Goal: Book appointment/travel/reservation

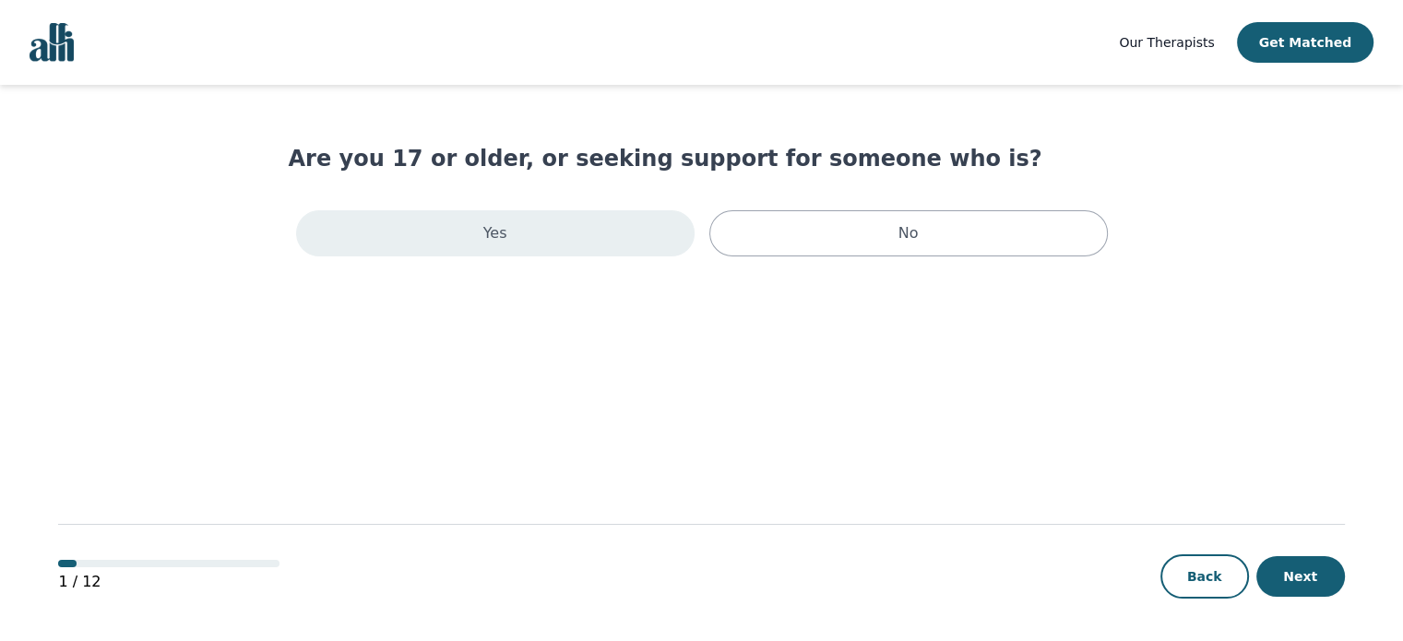
click at [367, 228] on div "Yes" at bounding box center [495, 233] width 399 height 46
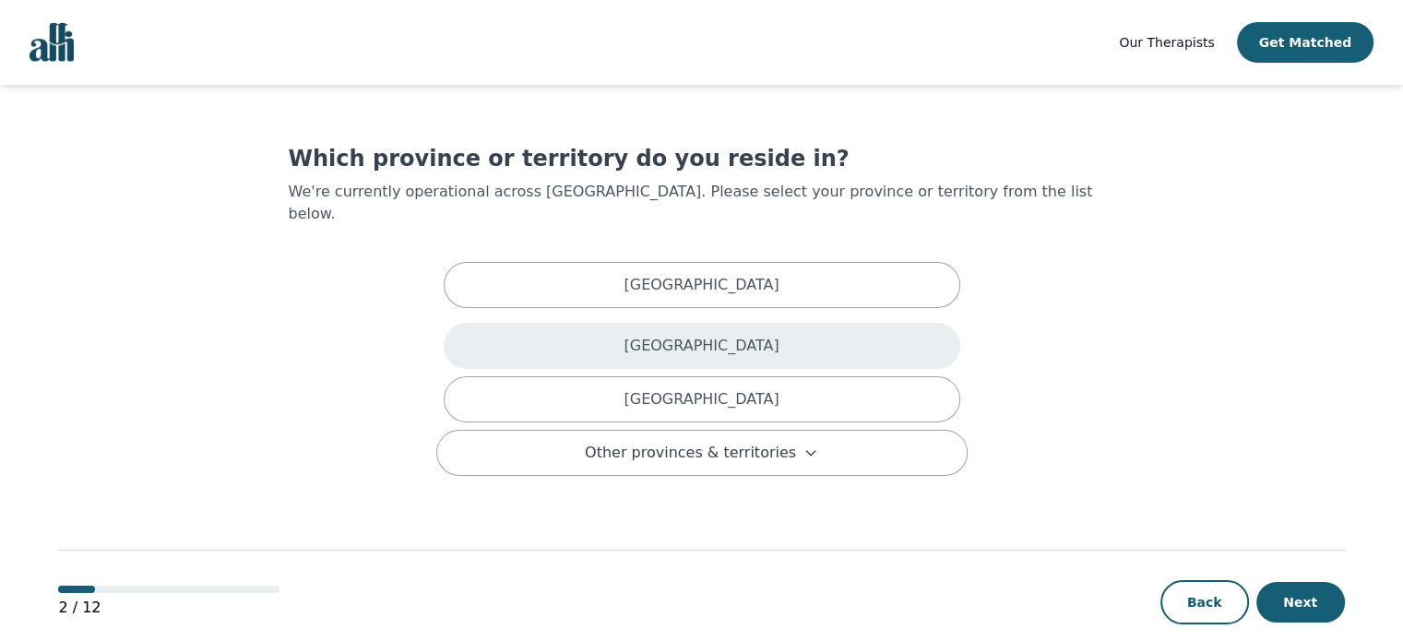
click at [624, 323] on div "[GEOGRAPHIC_DATA]" at bounding box center [702, 346] width 517 height 46
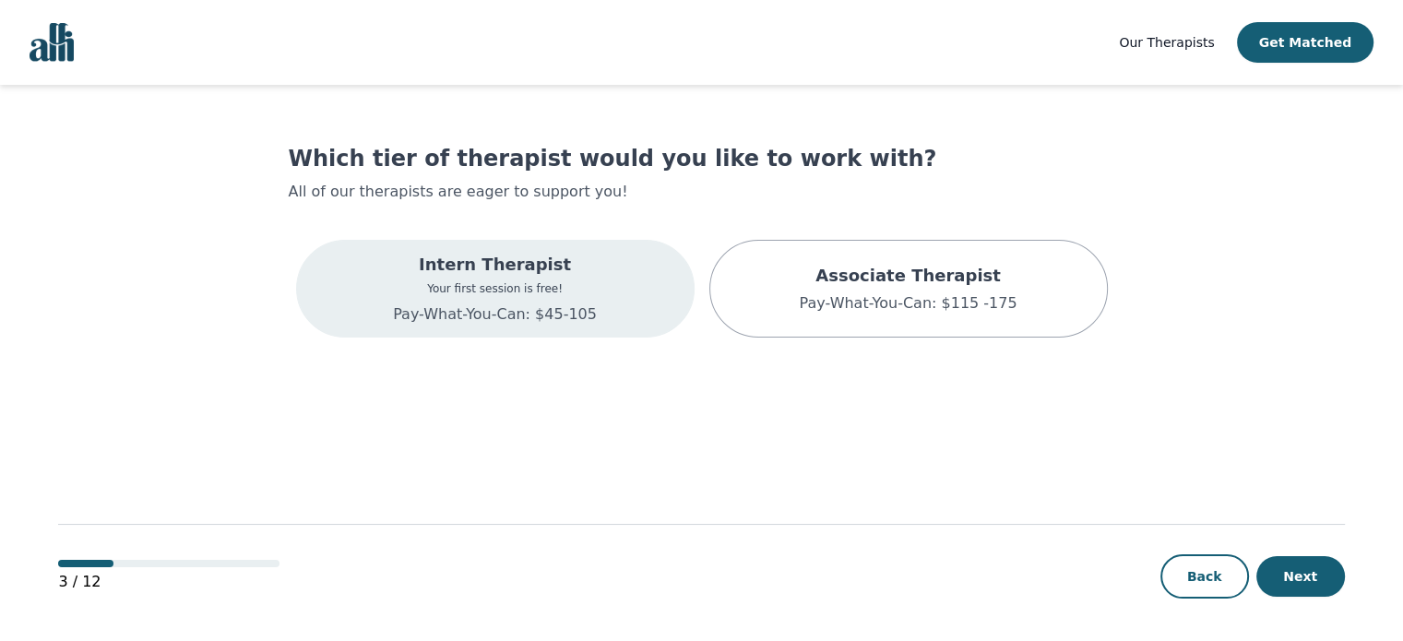
click at [595, 297] on div "Intern Therapist Your first session is free! Pay-What-You-Can: $45-105" at bounding box center [495, 289] width 399 height 98
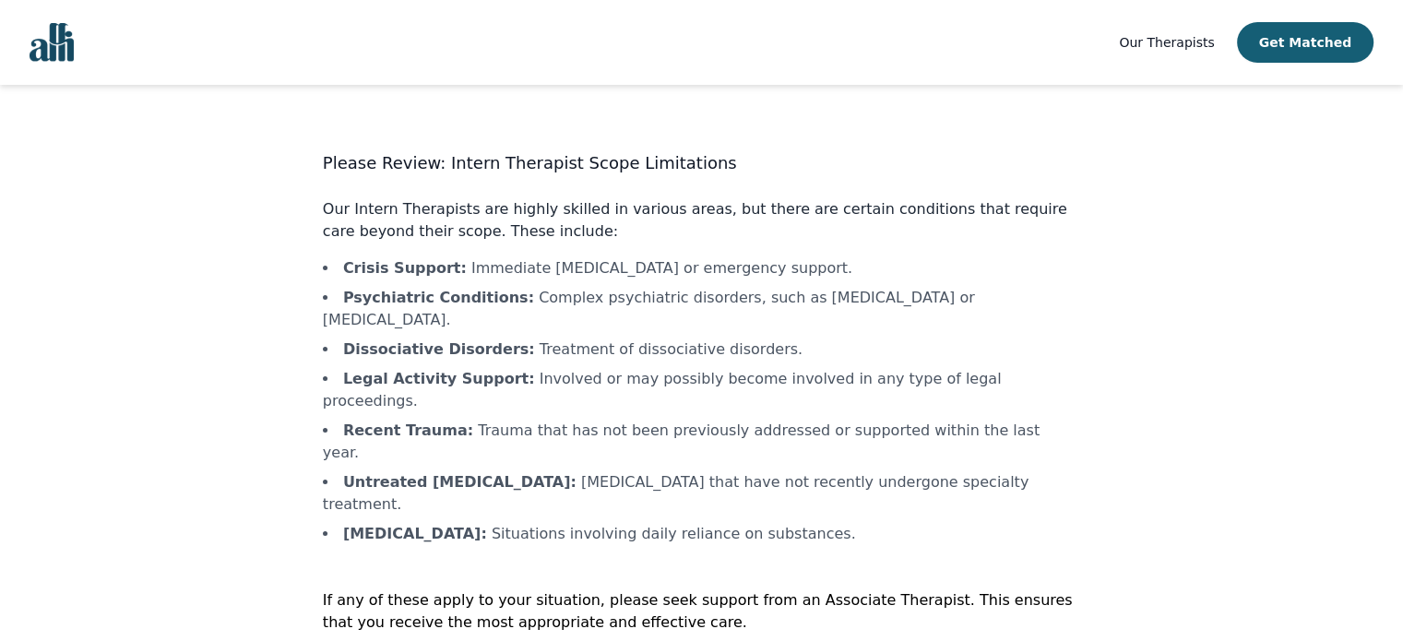
scroll to position [2, 0]
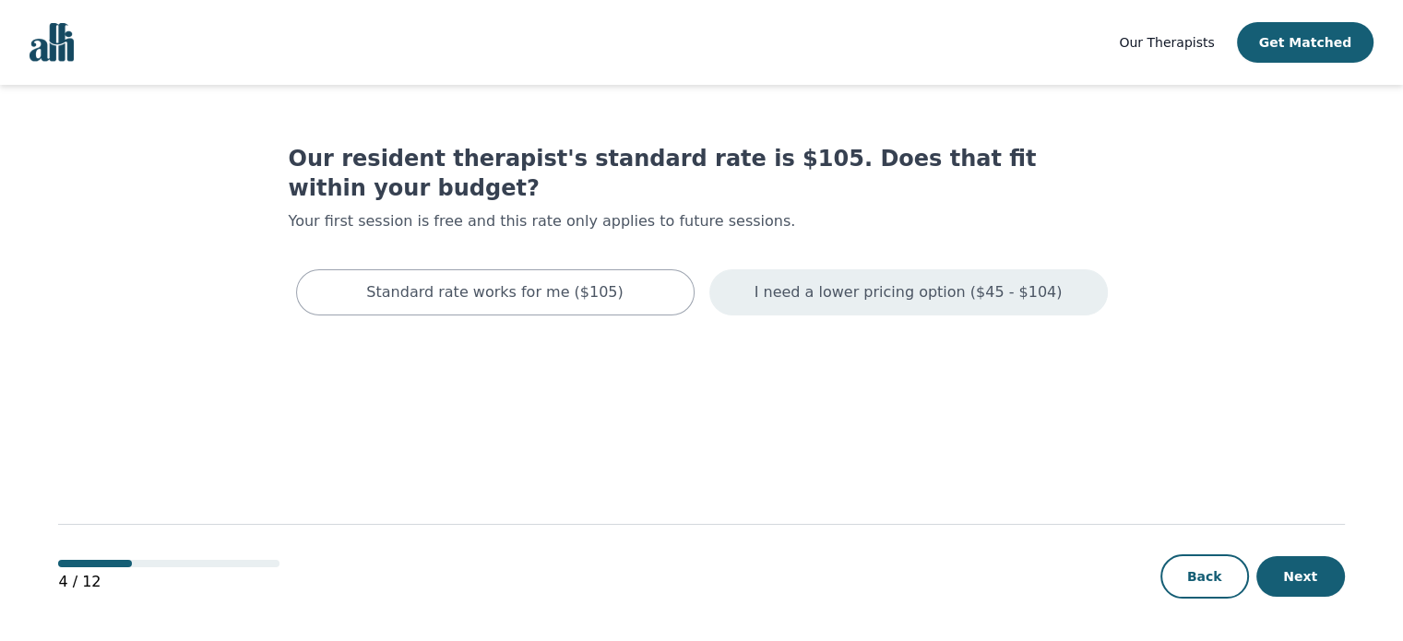
click at [808, 281] on p "I need a lower pricing option ($45 - $104)" at bounding box center [909, 292] width 308 height 22
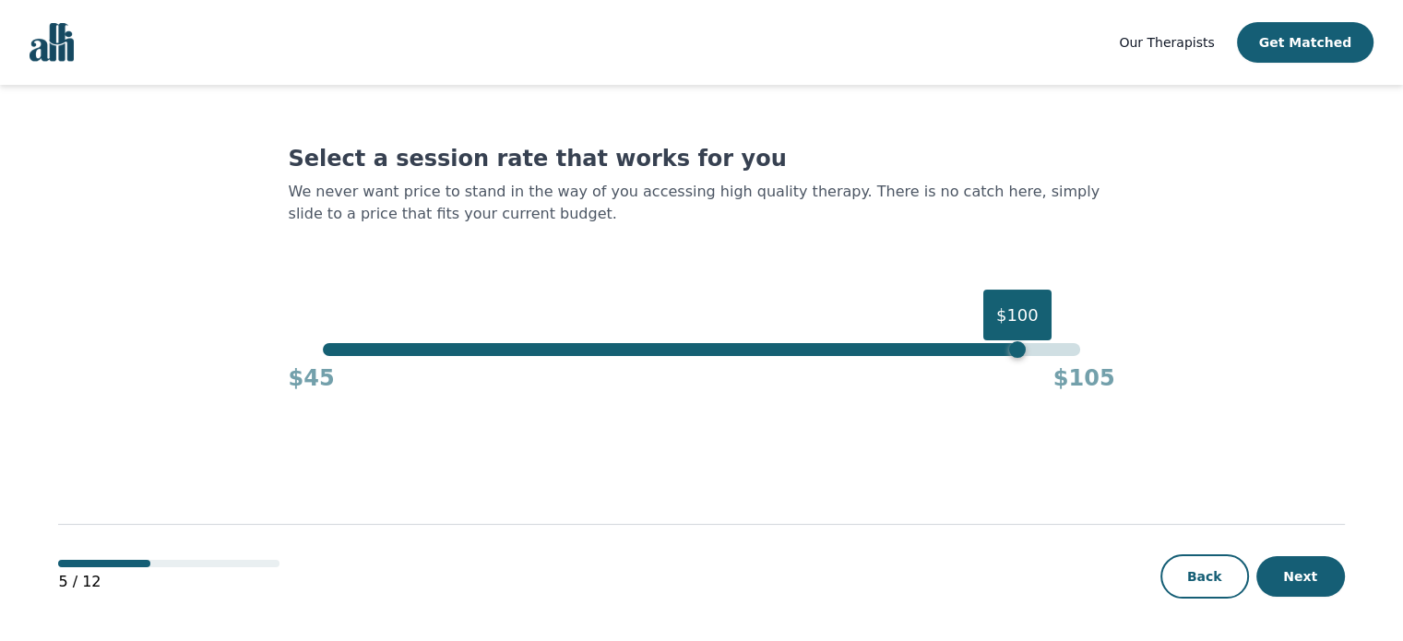
drag, startPoint x: 1010, startPoint y: 346, endPoint x: 1022, endPoint y: 346, distance: 12.0
click at [1022, 346] on div "$100" at bounding box center [701, 349] width 757 height 13
click at [1321, 576] on button "Next" at bounding box center [1301, 576] width 89 height 41
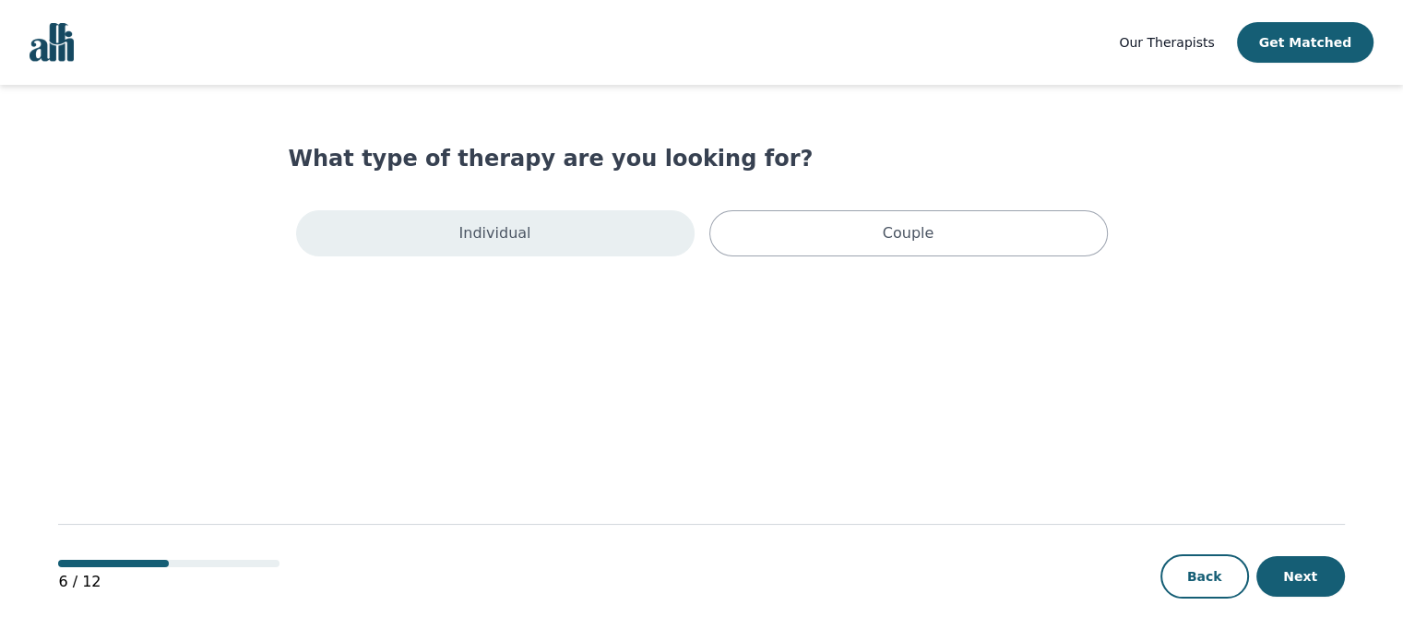
drag, startPoint x: 563, startPoint y: 187, endPoint x: 566, endPoint y: 220, distance: 33.3
click at [562, 187] on div "What type of therapy are you looking for? Individual Couple" at bounding box center [702, 204] width 827 height 120
click at [566, 220] on div "Individual" at bounding box center [495, 233] width 399 height 46
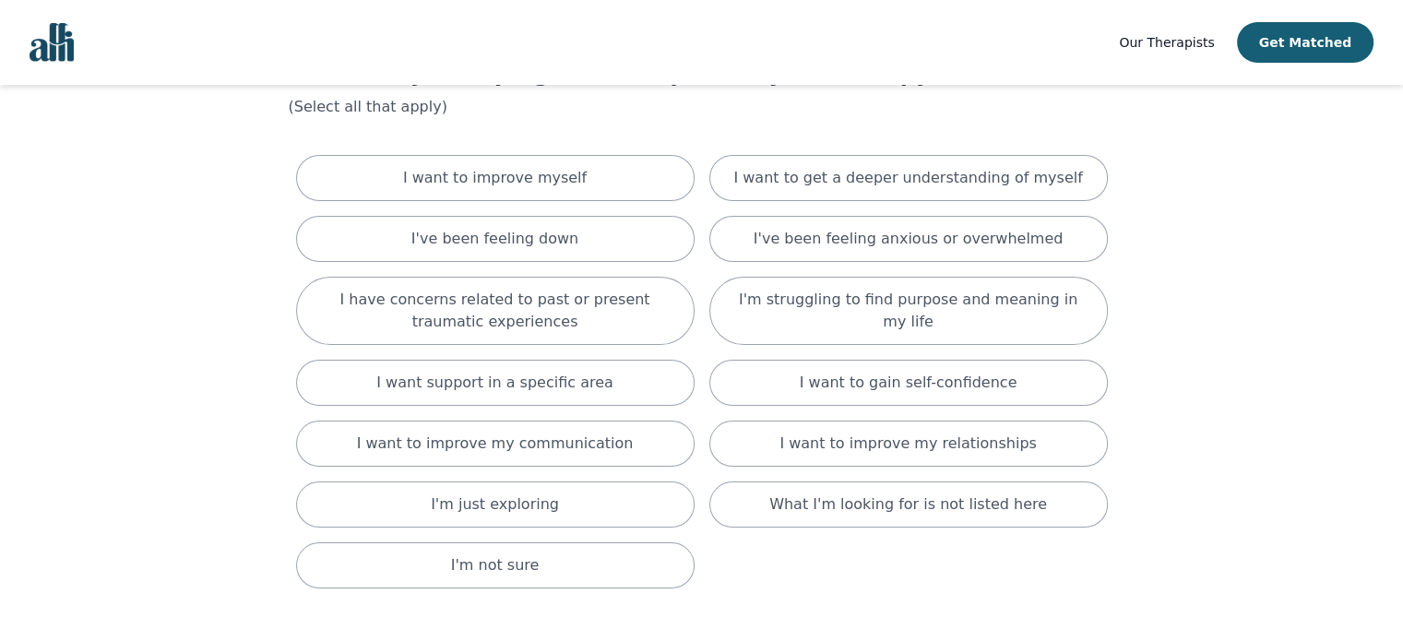
scroll to position [92, 0]
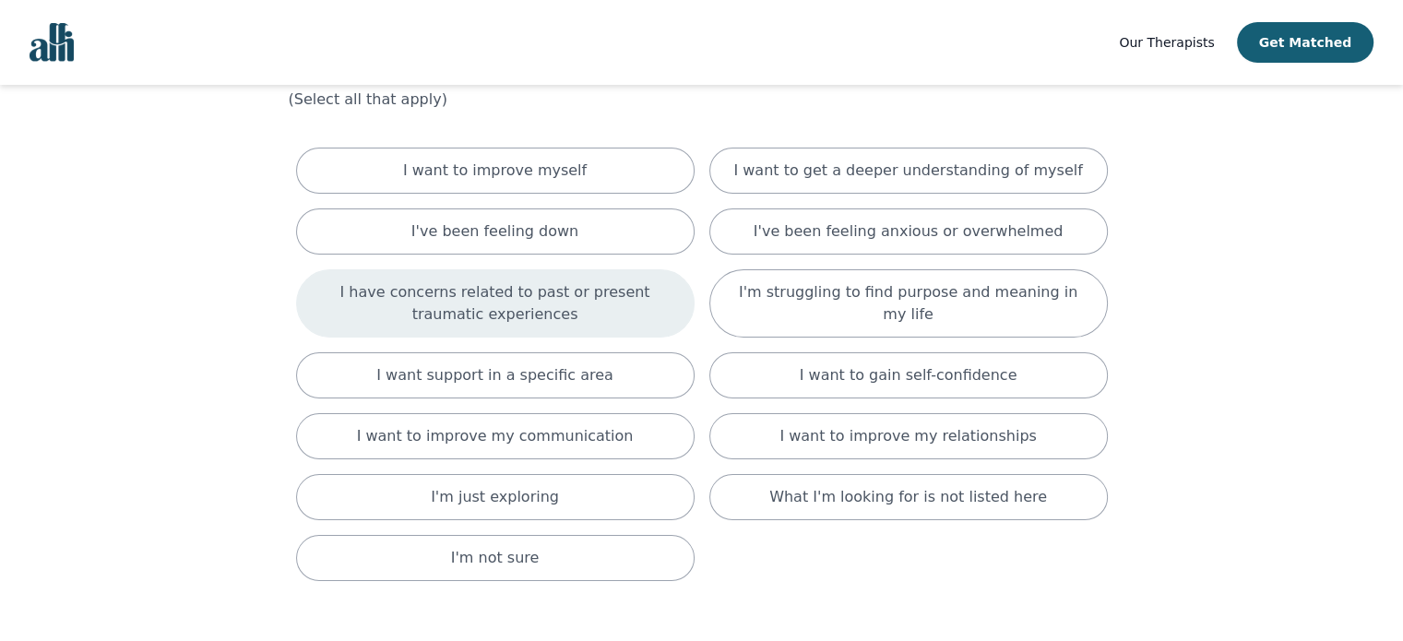
click at [380, 328] on div "I have concerns related to past or present traumatic experiences" at bounding box center [495, 303] width 399 height 68
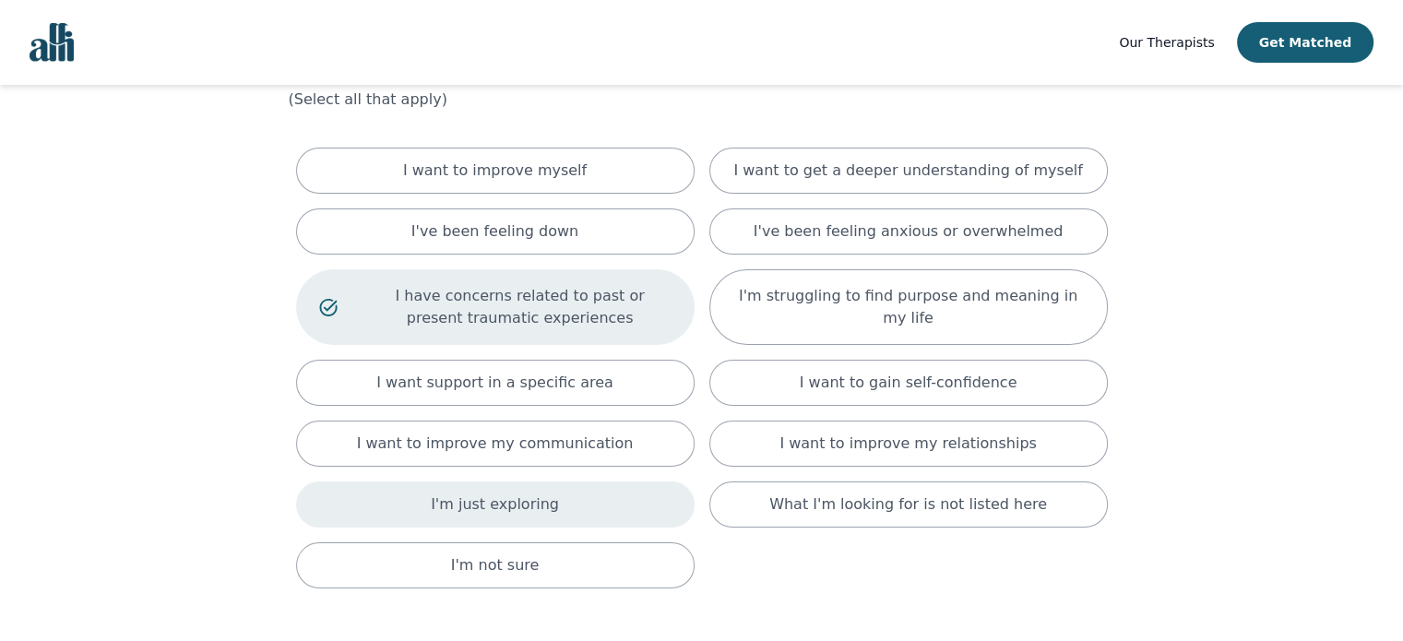
click at [605, 512] on div "I'm just exploring" at bounding box center [495, 505] width 399 height 46
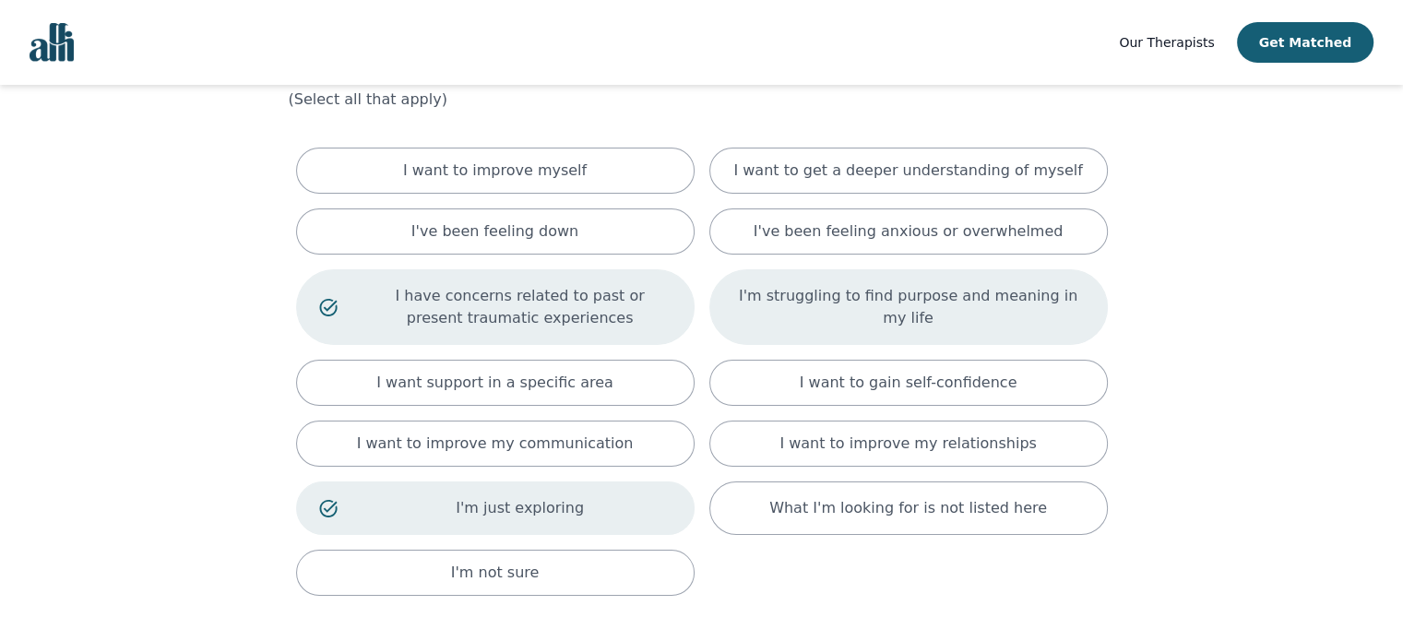
click at [1080, 293] on div "I'm struggling to find purpose and meaning in my life" at bounding box center [908, 307] width 399 height 76
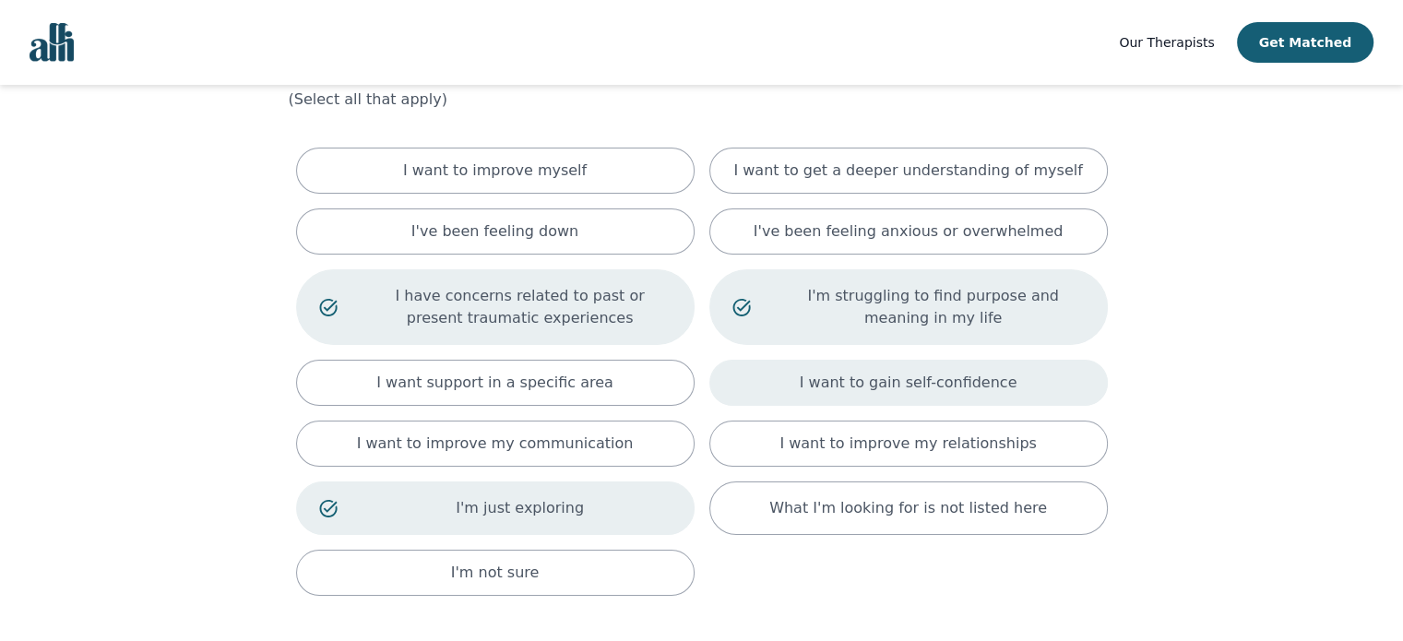
click at [1063, 370] on div "I want to gain self-confidence" at bounding box center [908, 383] width 399 height 46
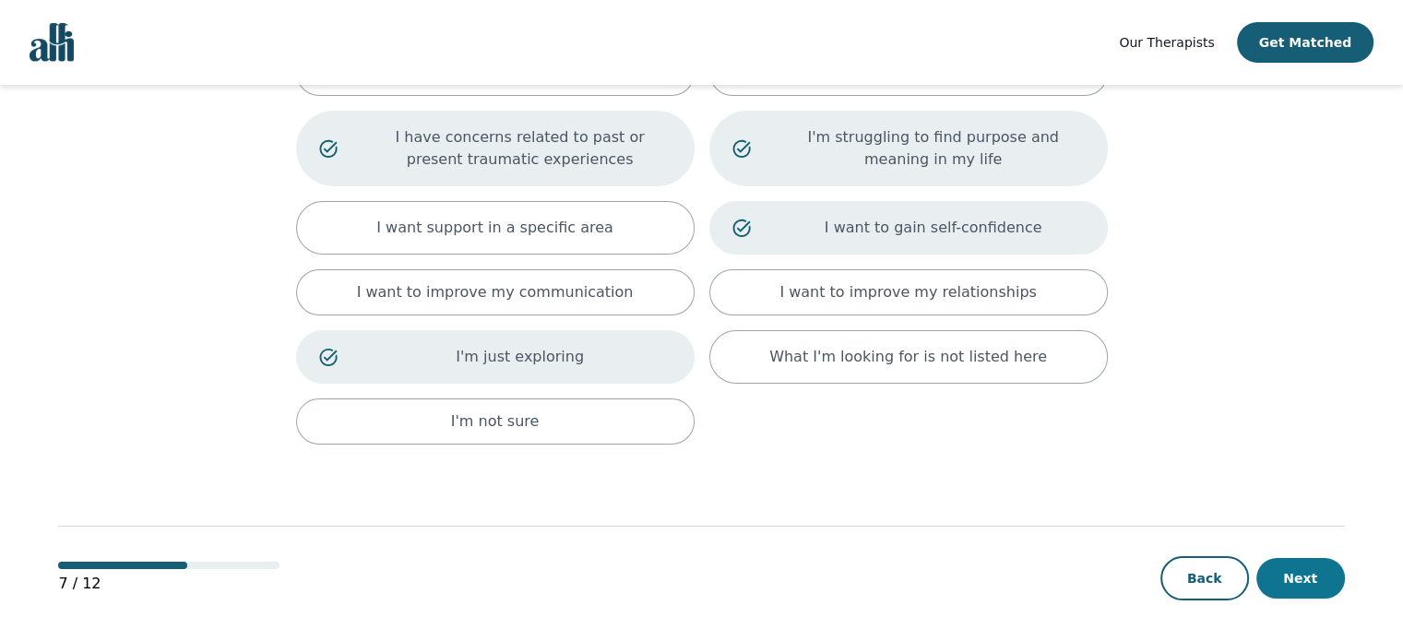
click at [1312, 581] on button "Next" at bounding box center [1301, 578] width 89 height 41
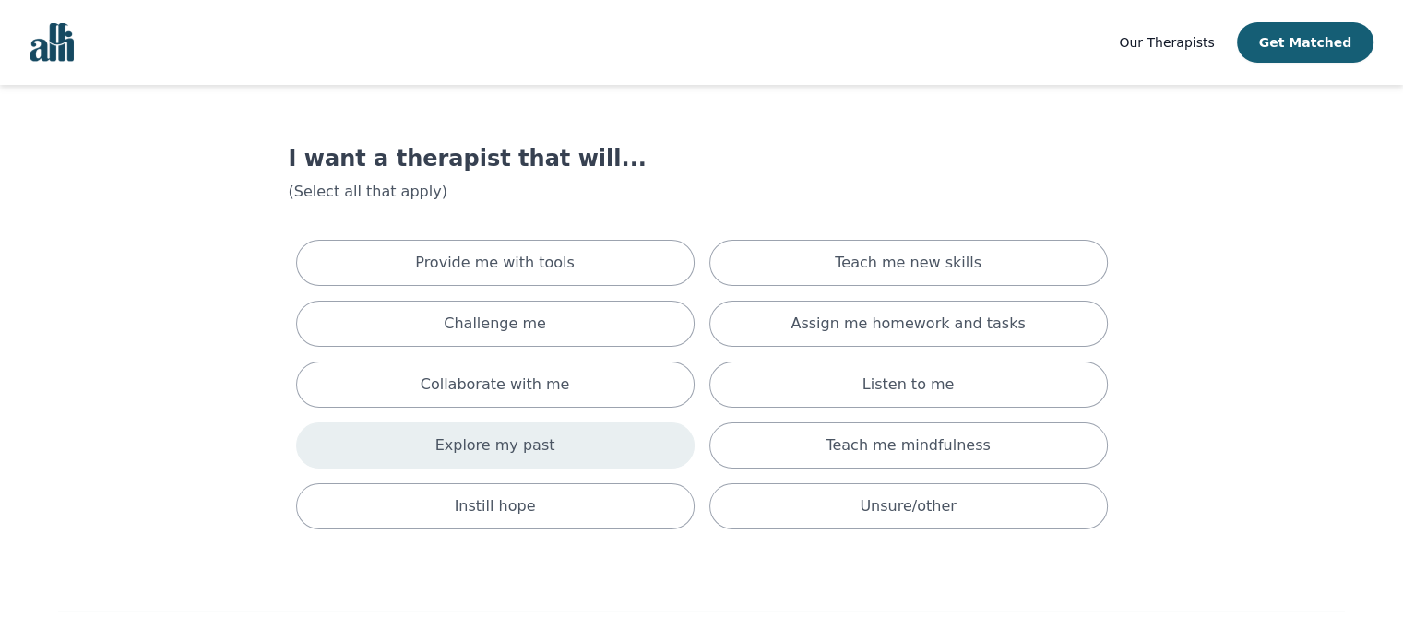
click at [666, 454] on div "Explore my past" at bounding box center [495, 446] width 399 height 46
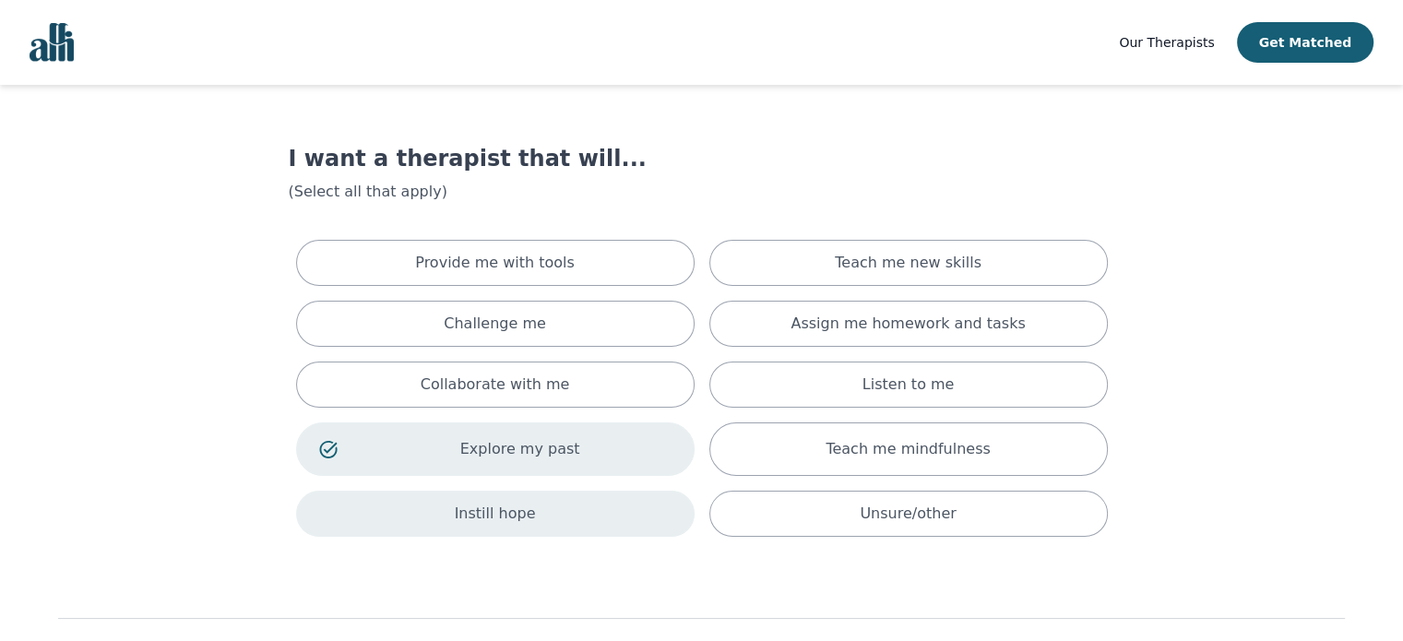
click at [582, 516] on div "Instill hope" at bounding box center [495, 514] width 399 height 46
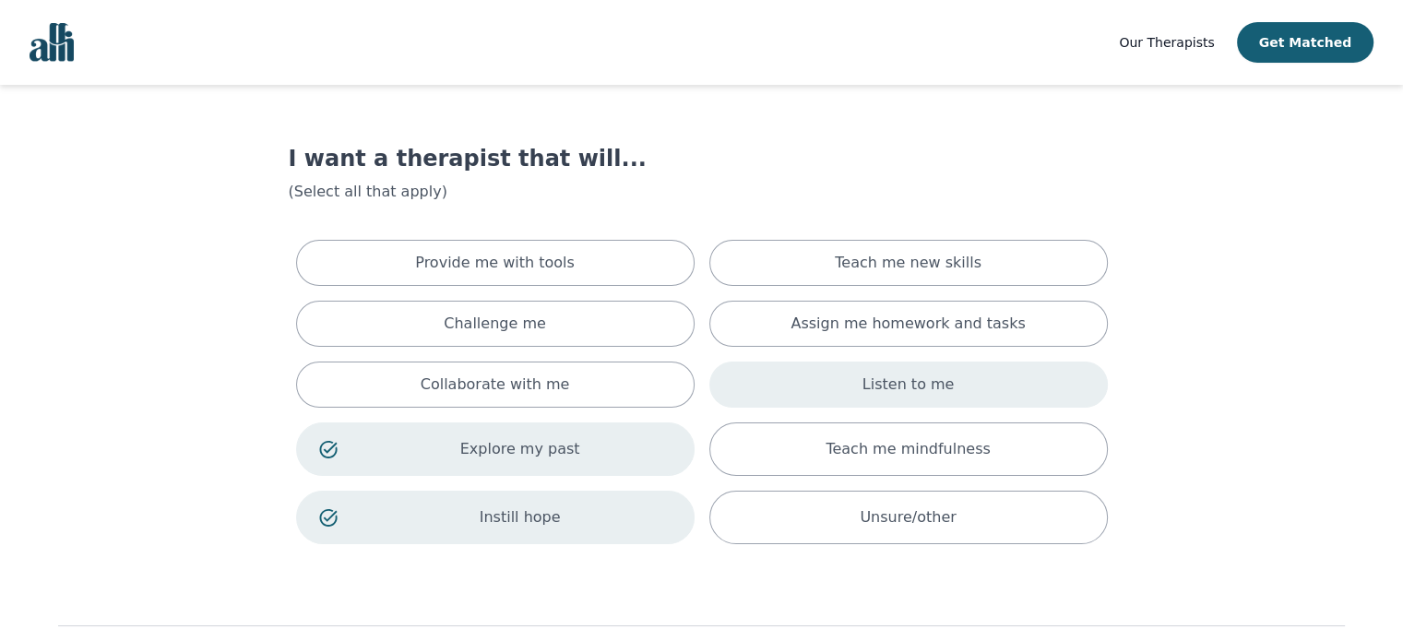
click at [1004, 388] on div "Listen to me" at bounding box center [908, 385] width 399 height 46
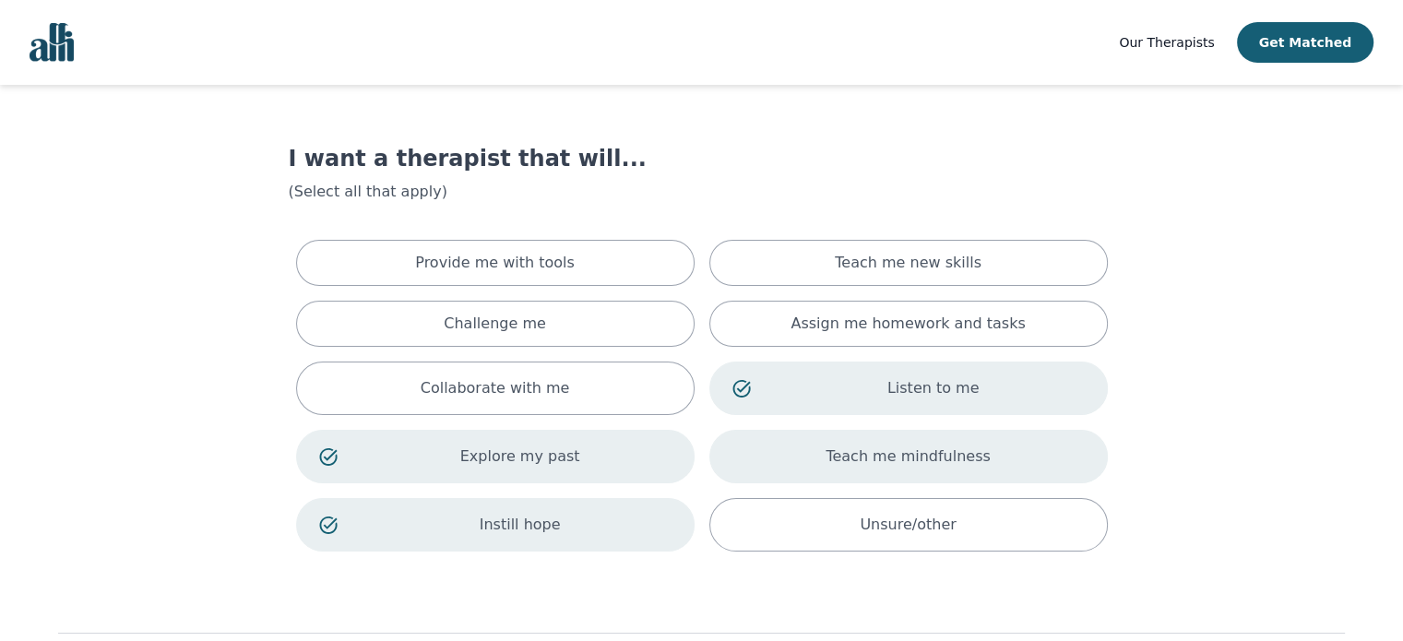
click at [1011, 458] on div "Teach me mindfulness" at bounding box center [908, 457] width 399 height 54
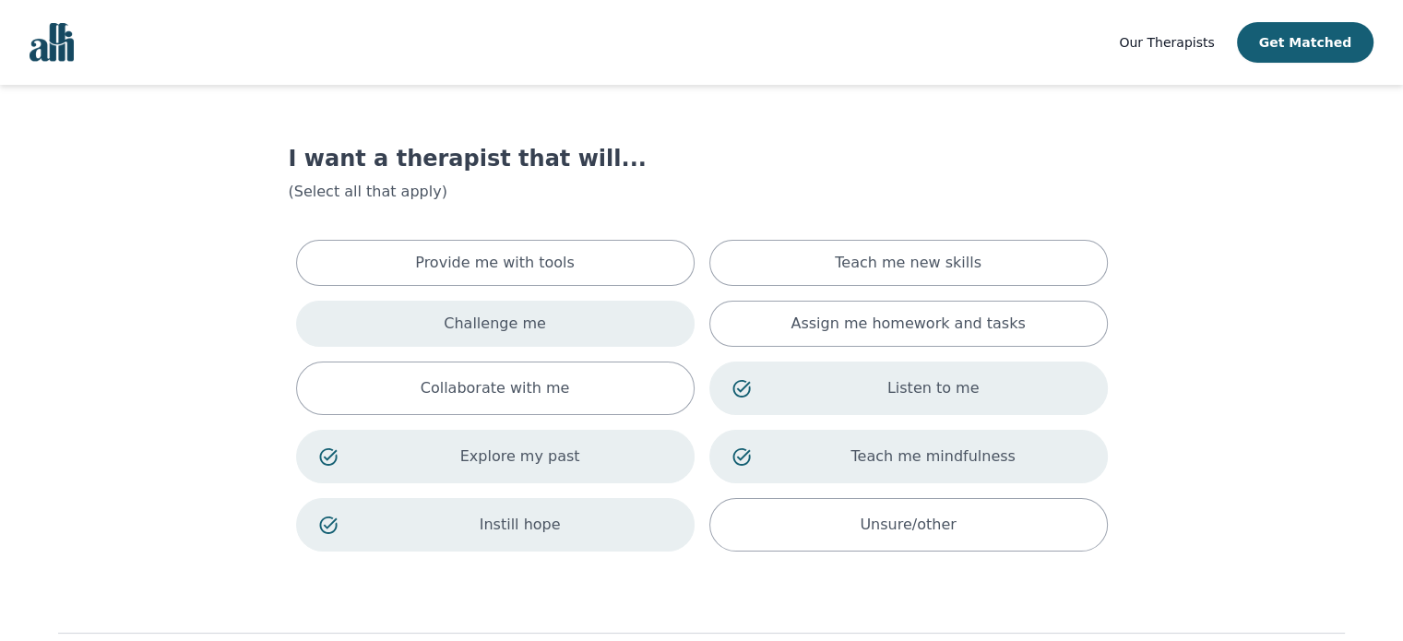
click at [584, 325] on div "Challenge me" at bounding box center [495, 324] width 399 height 46
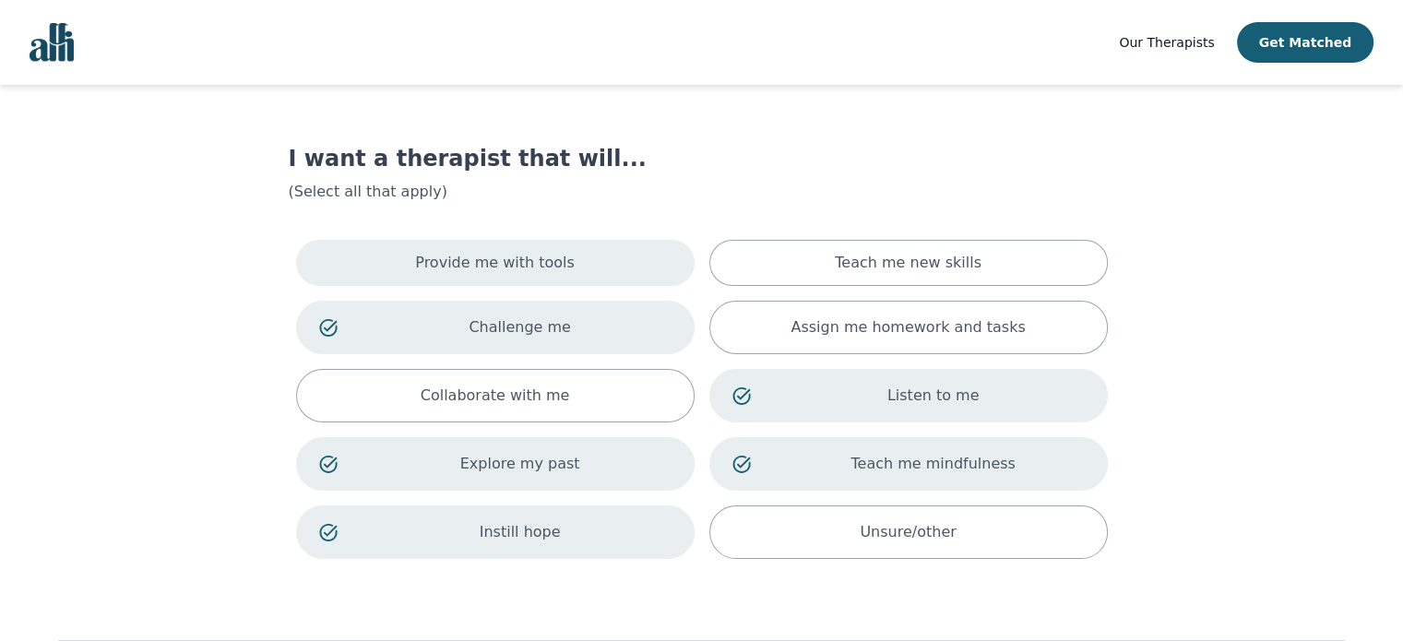
click at [581, 261] on div "Provide me with tools" at bounding box center [495, 263] width 399 height 46
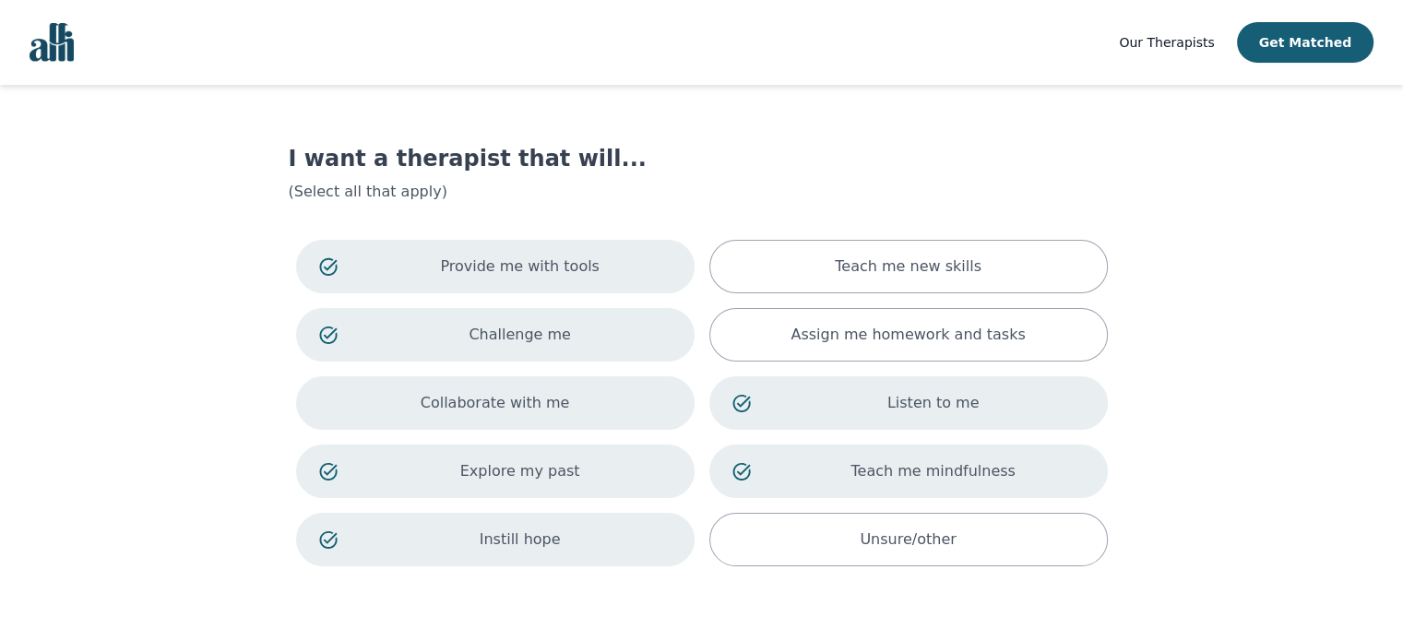
click at [581, 402] on div "Collaborate with me" at bounding box center [495, 403] width 399 height 54
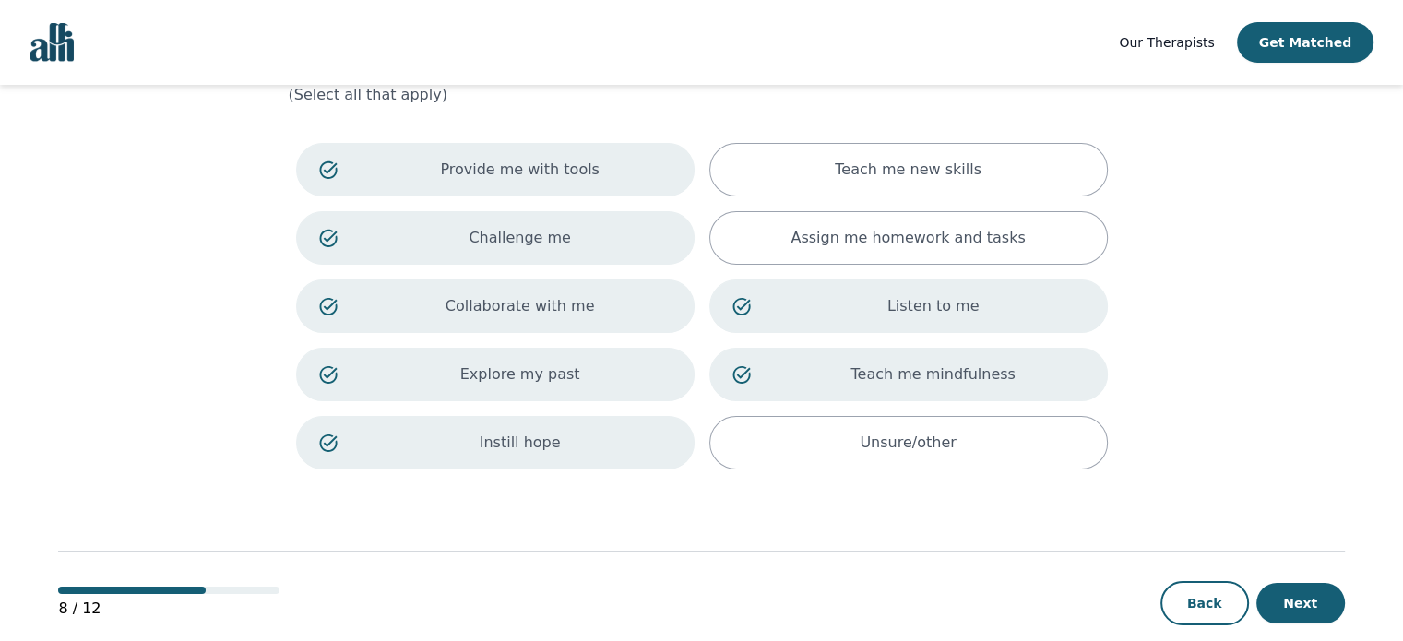
scroll to position [122, 0]
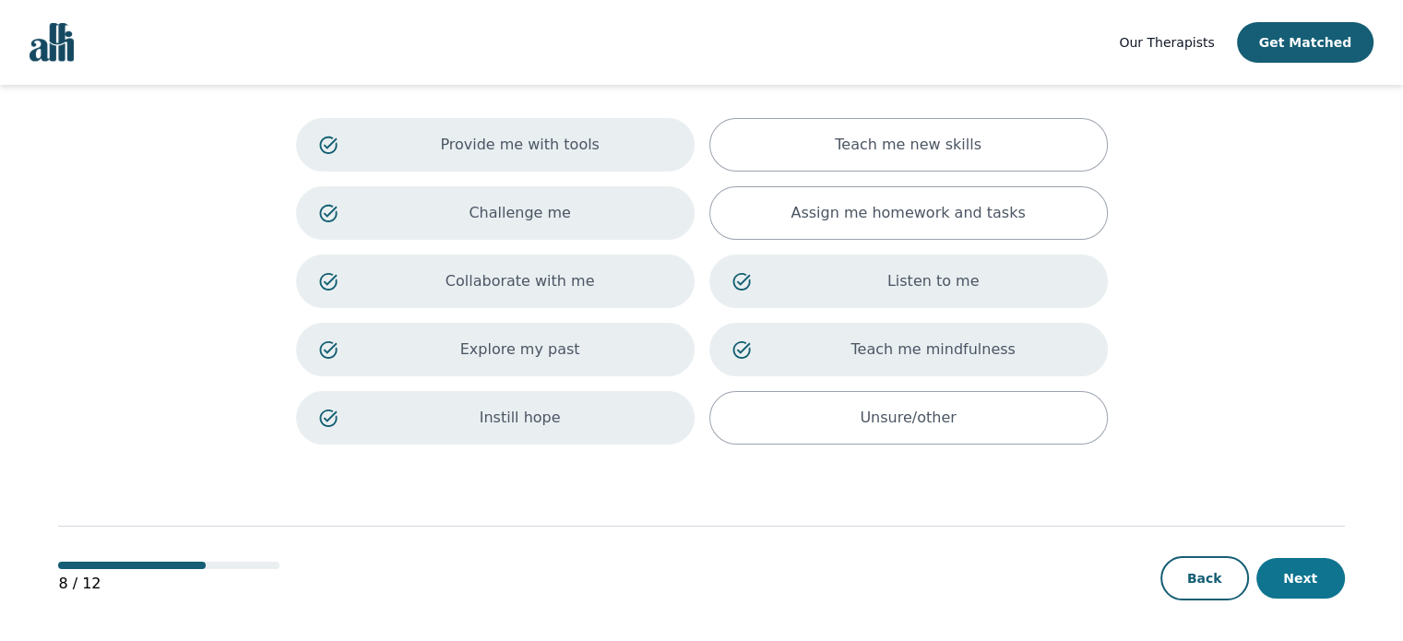
click at [1300, 566] on button "Next" at bounding box center [1301, 578] width 89 height 41
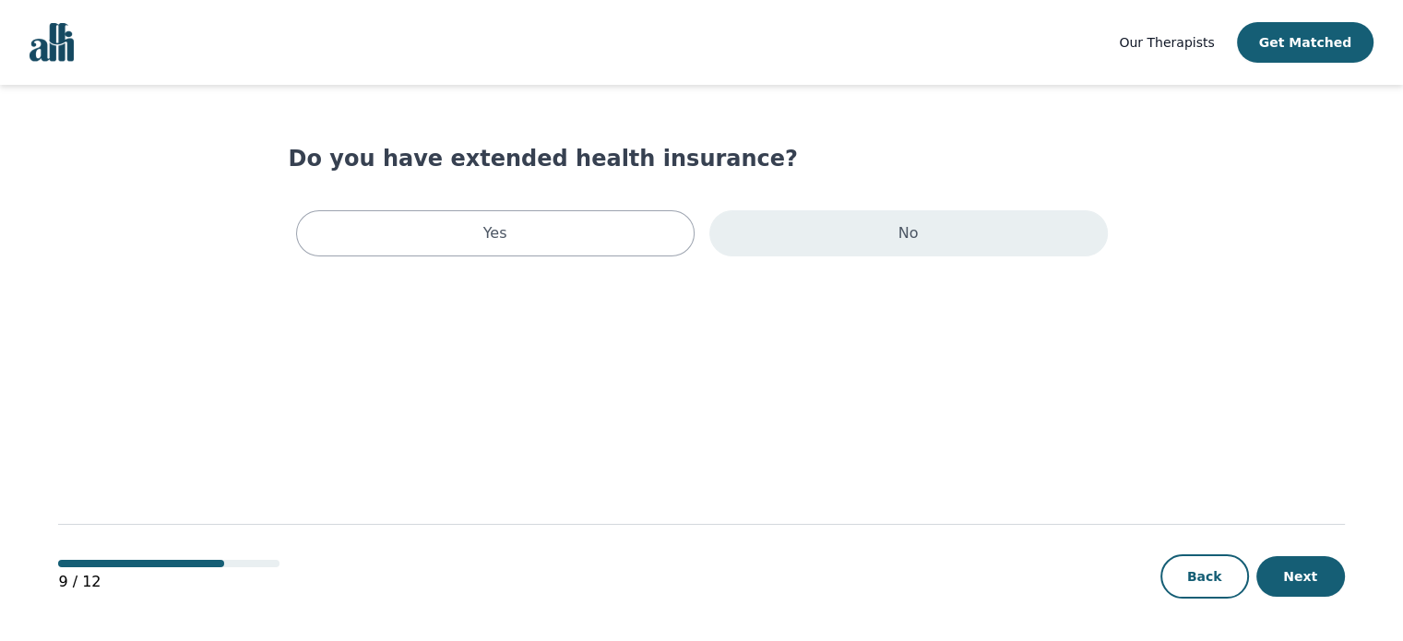
click at [897, 251] on div "No" at bounding box center [908, 233] width 399 height 46
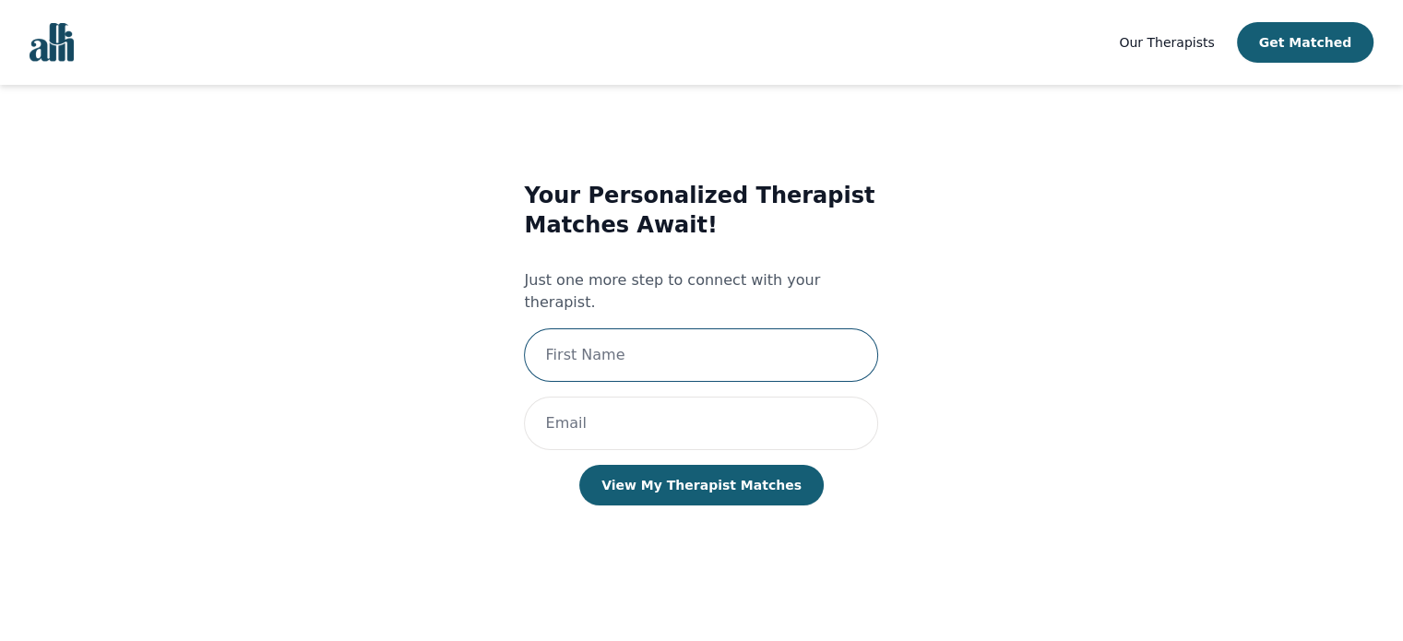
click at [762, 328] on input "text" at bounding box center [701, 355] width 354 height 54
type input "[PERSON_NAME]"
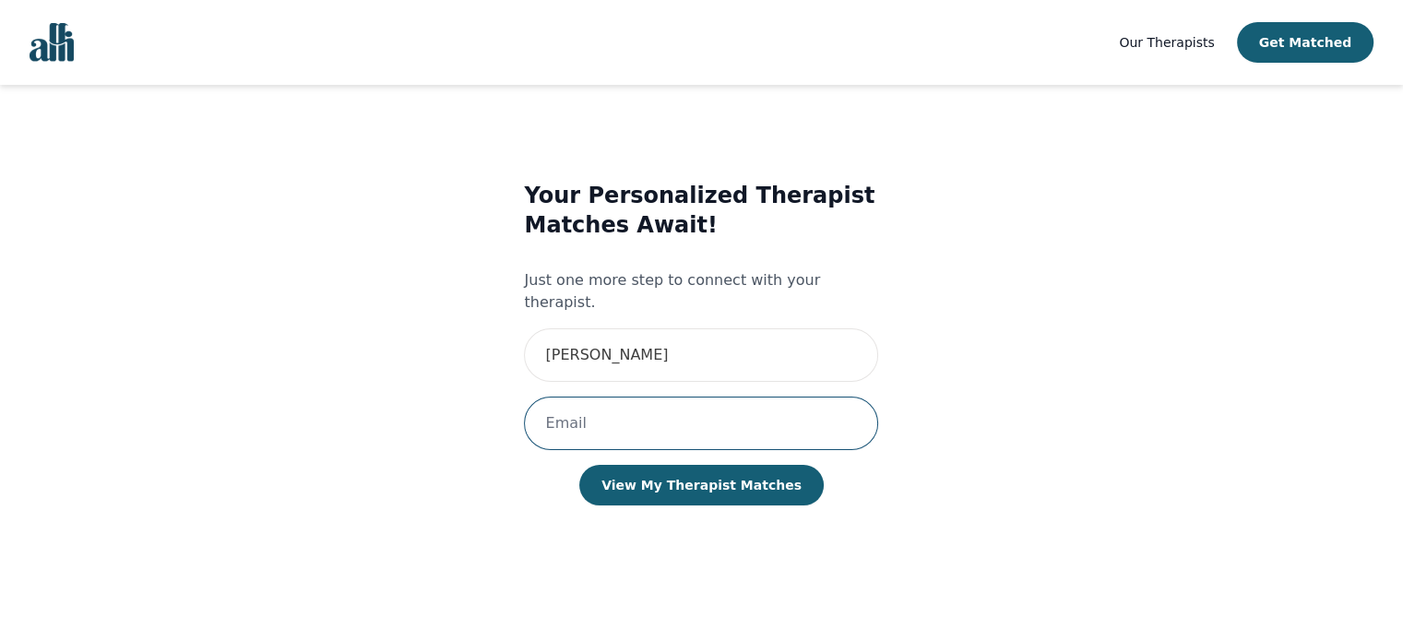
click at [719, 407] on input "email" at bounding box center [701, 424] width 354 height 54
type input "[EMAIL_ADDRESS][DOMAIN_NAME]"
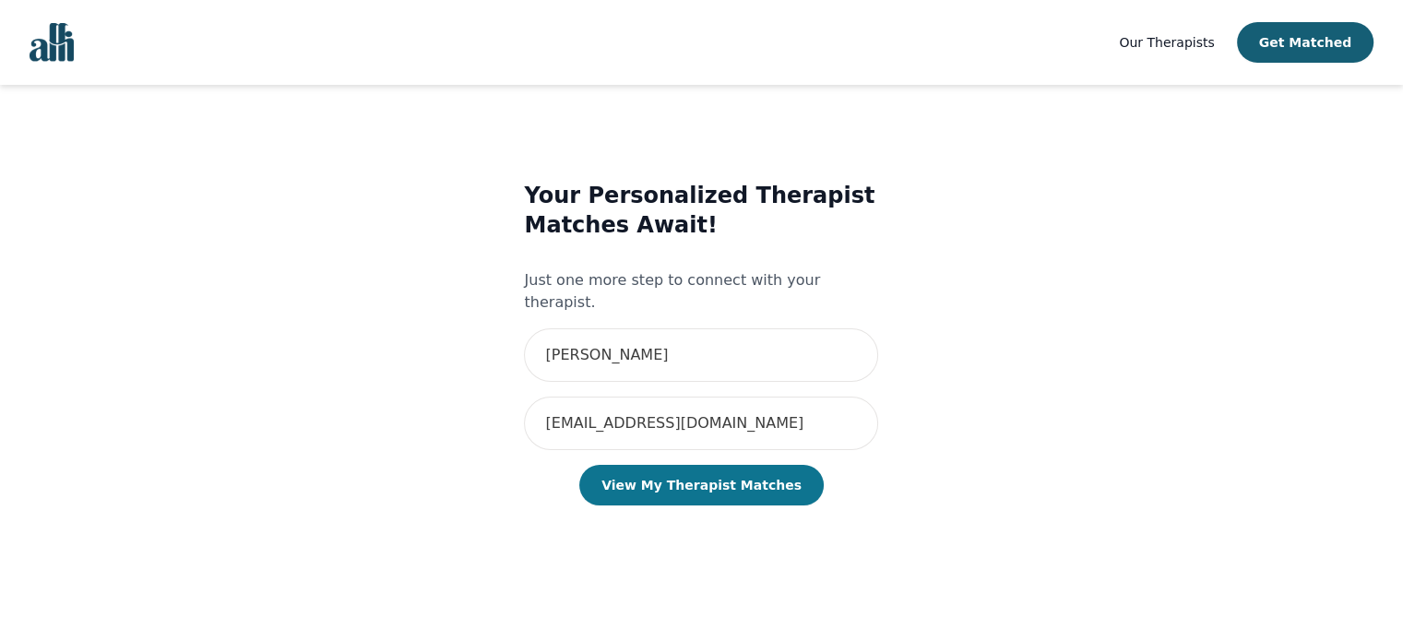
click at [751, 465] on button "View My Therapist Matches" at bounding box center [701, 485] width 244 height 41
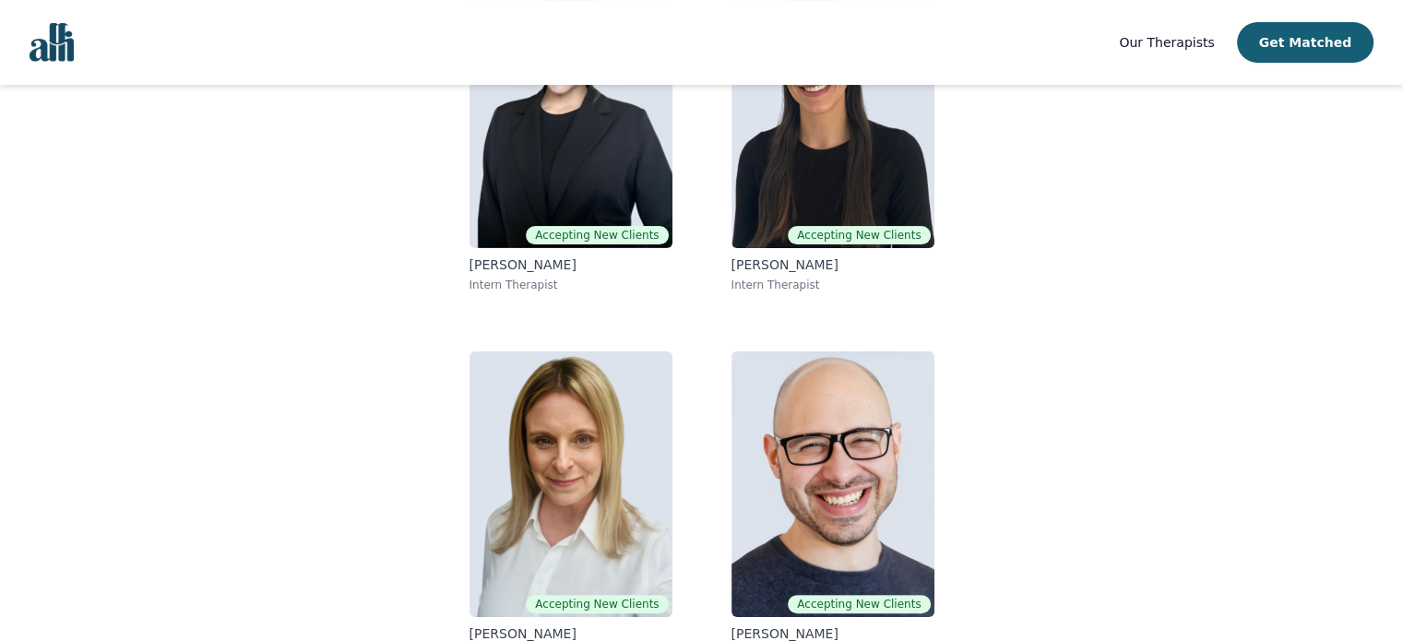
scroll to position [321, 0]
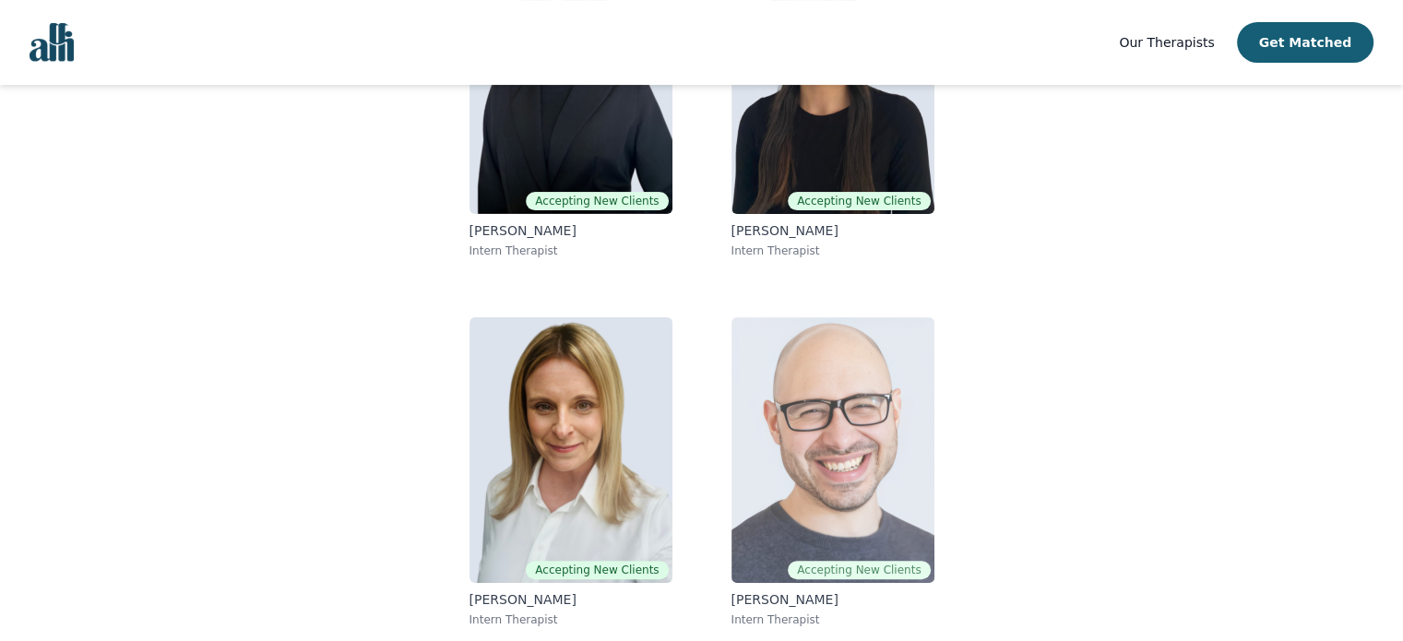
click at [852, 358] on img at bounding box center [833, 450] width 203 height 266
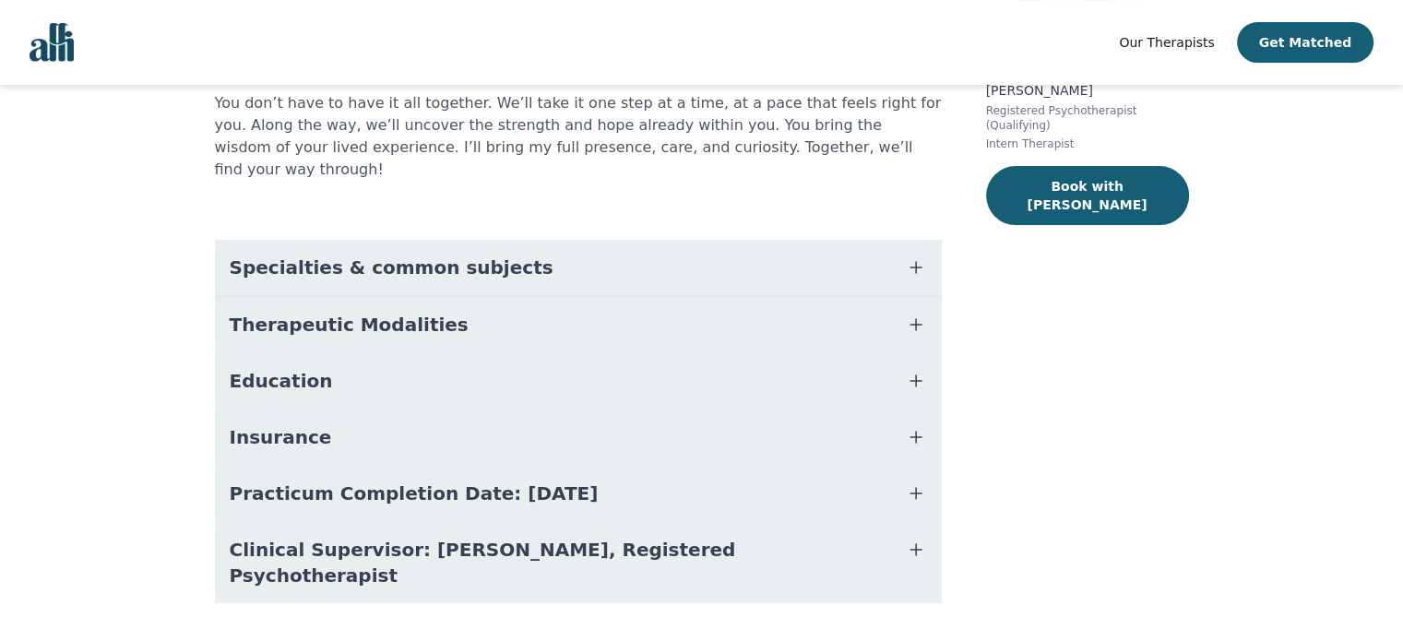
scroll to position [322, 0]
click at [907, 482] on span "button" at bounding box center [916, 493] width 22 height 26
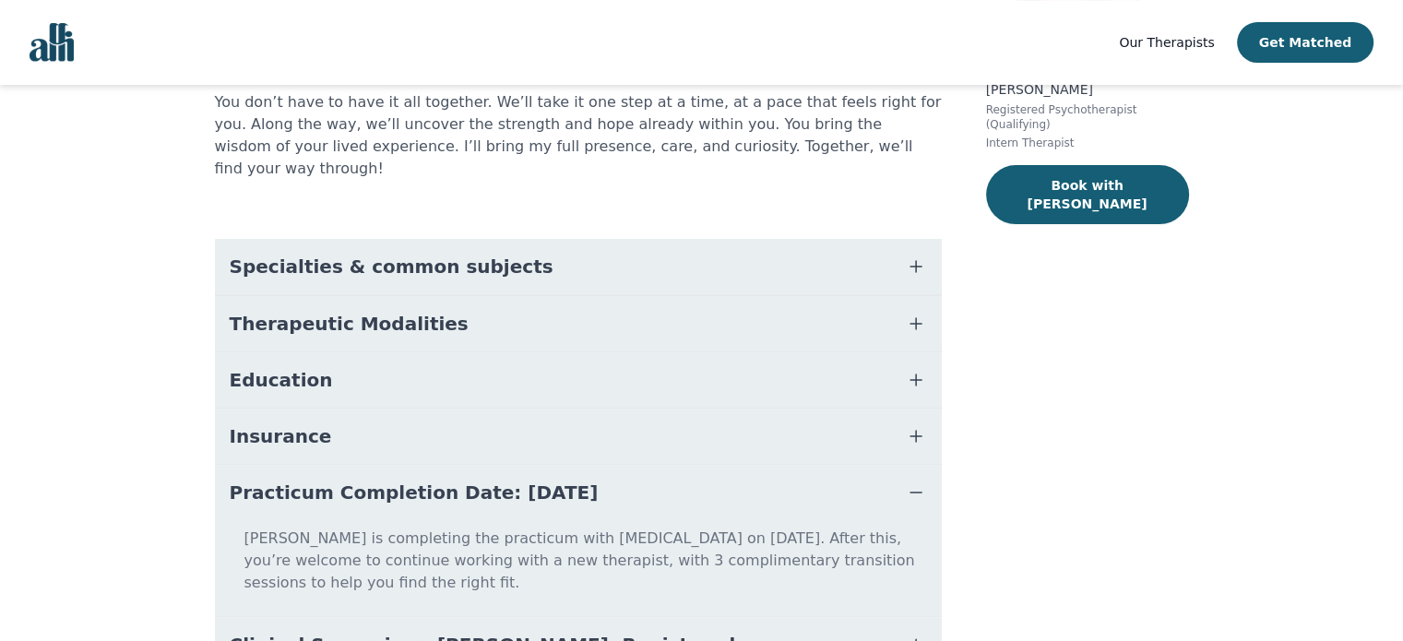
click at [910, 482] on icon "button" at bounding box center [916, 493] width 22 height 22
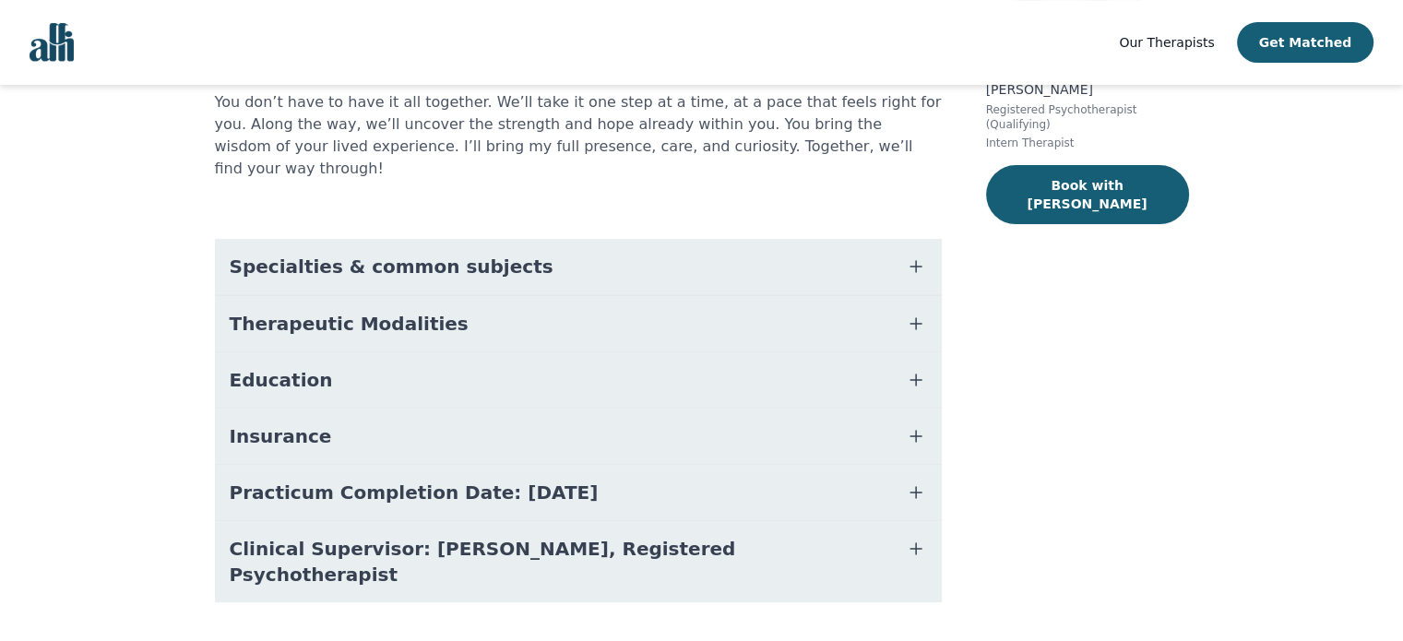
click at [917, 538] on icon "button" at bounding box center [916, 549] width 22 height 22
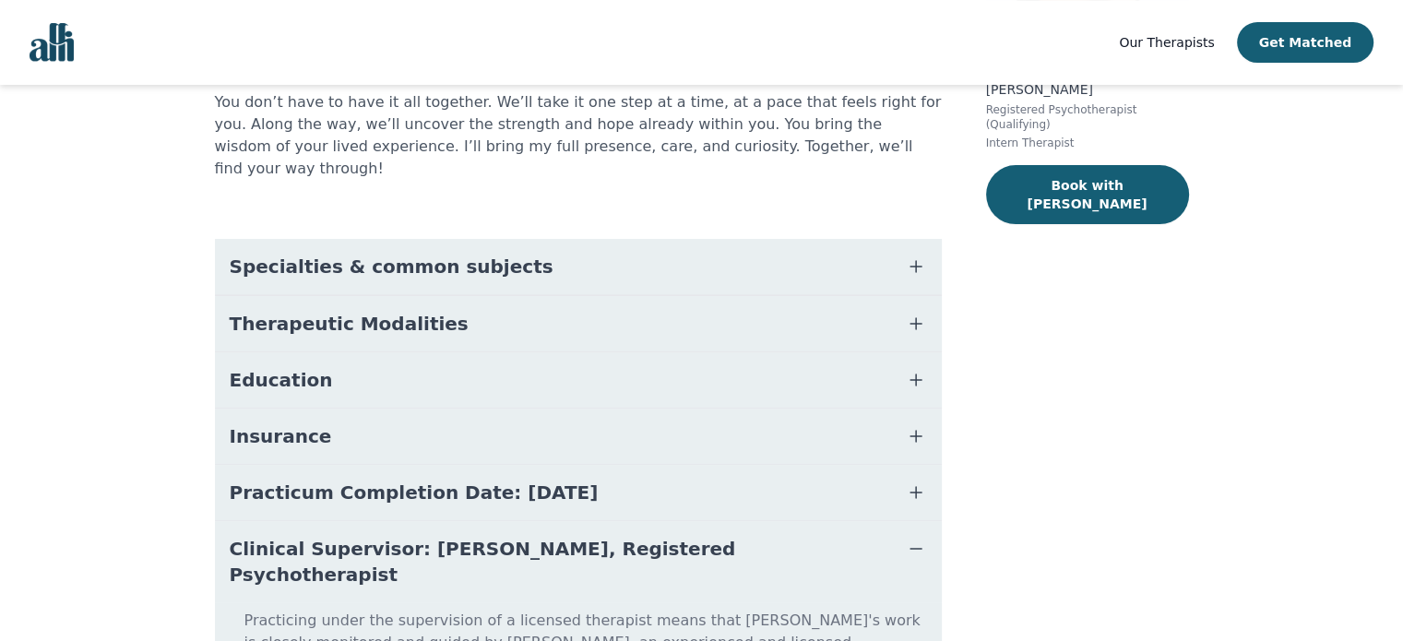
drag, startPoint x: 919, startPoint y: 519, endPoint x: 919, endPoint y: 508, distance: 11.1
click at [919, 538] on icon "button" at bounding box center [916, 549] width 22 height 22
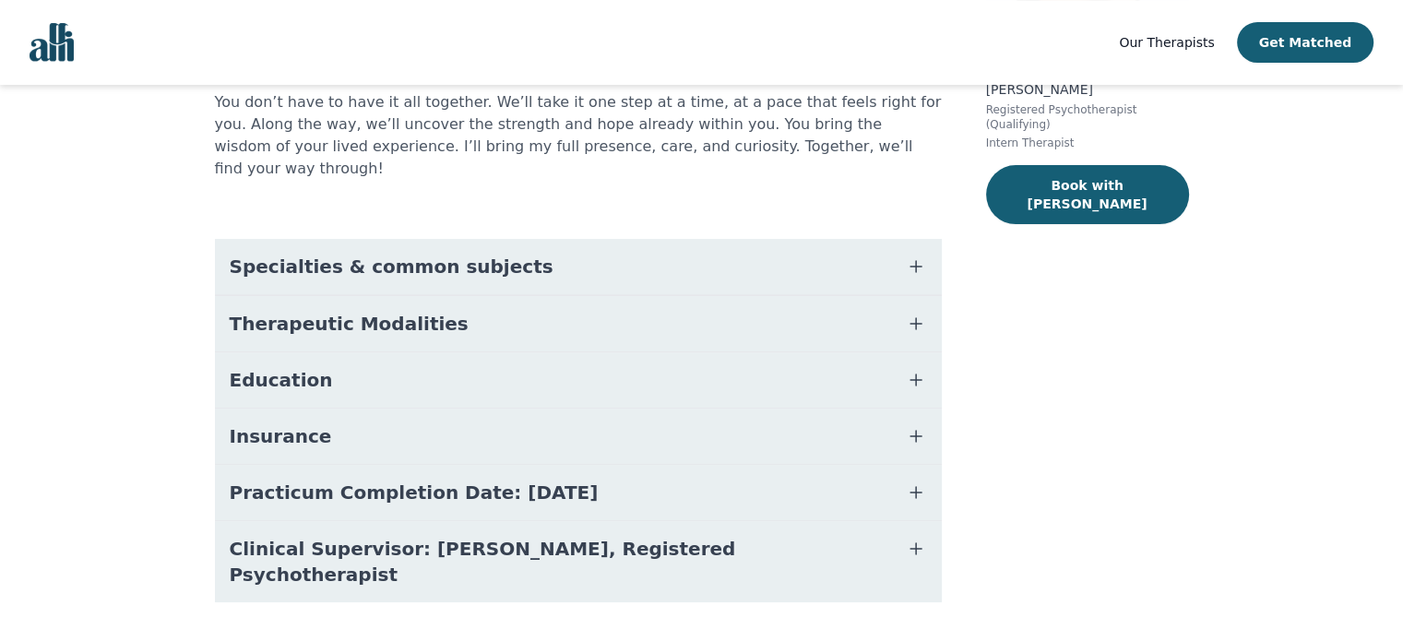
click at [919, 261] on icon "button" at bounding box center [916, 266] width 11 height 11
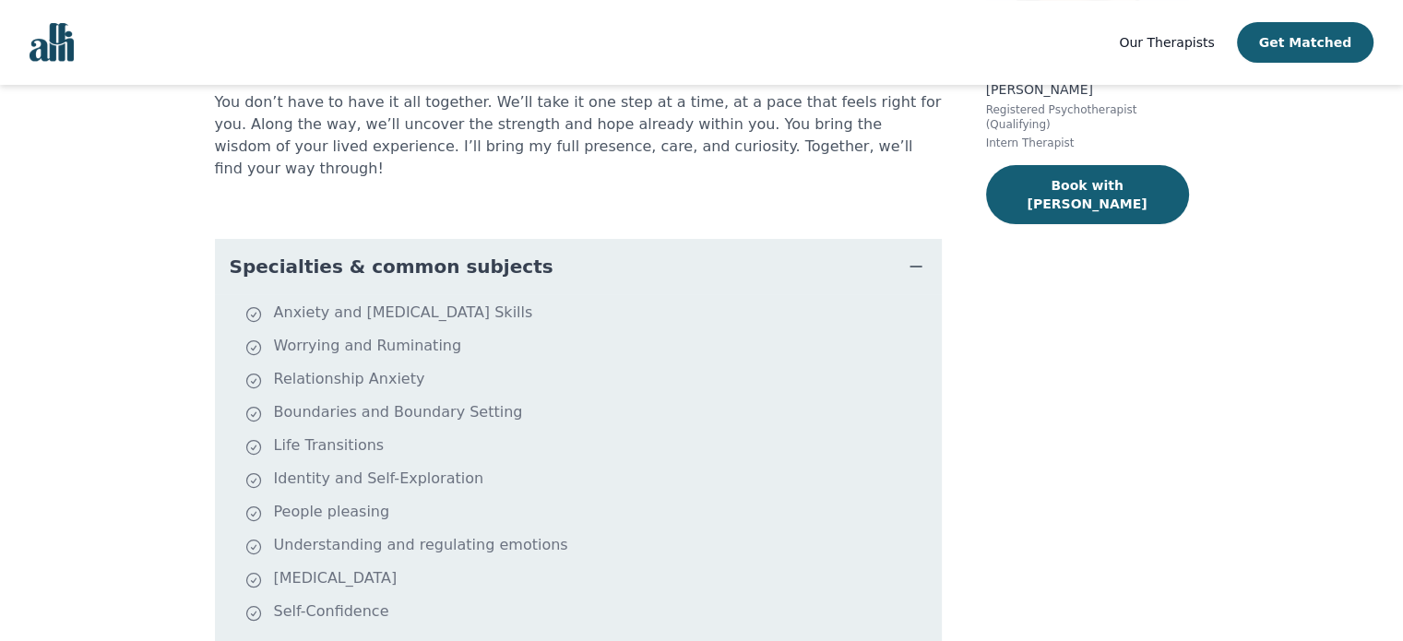
click at [919, 267] on icon "button" at bounding box center [916, 267] width 11 height 0
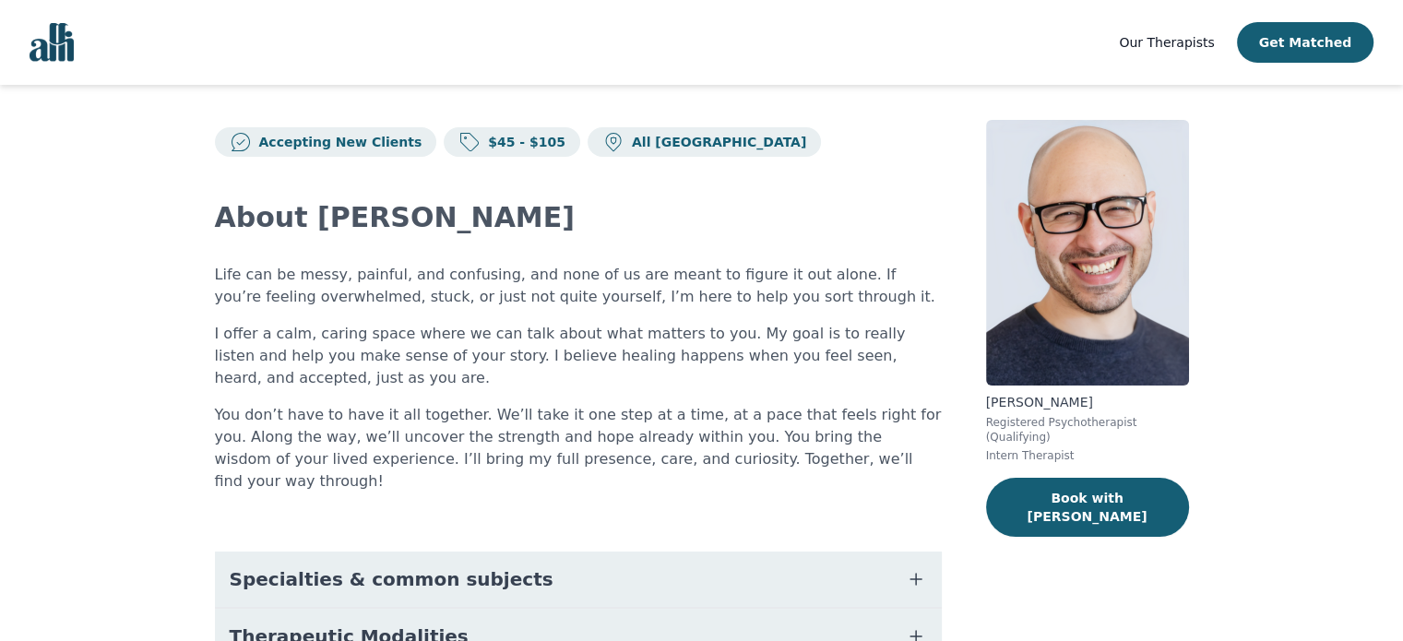
scroll to position [0, 0]
